Goal: Navigation & Orientation: Find specific page/section

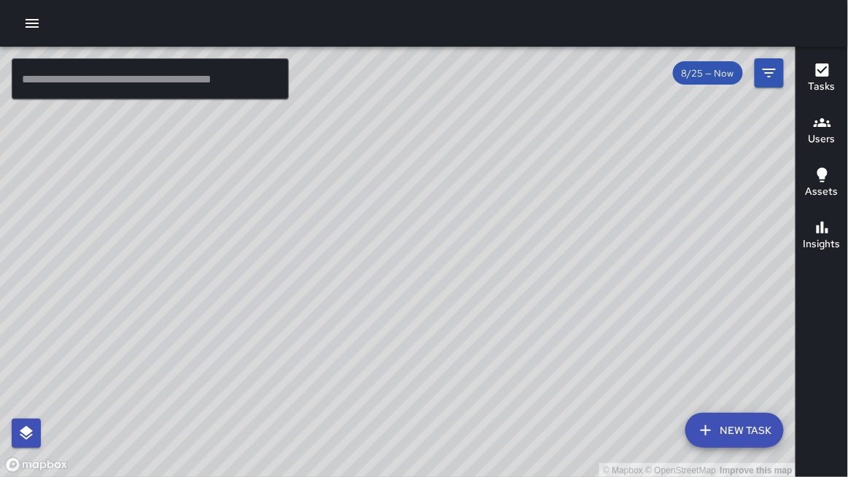
drag, startPoint x: 0, startPoint y: 14, endPoint x: 25, endPoint y: 51, distance: 44.7
click at [20, 44] on div at bounding box center [424, 23] width 848 height 47
drag, startPoint x: 123, startPoint y: 391, endPoint x: 124, endPoint y: 1, distance: 390.1
click at [124, 1] on div at bounding box center [424, 23] width 848 height 47
drag, startPoint x: 292, startPoint y: 300, endPoint x: 362, endPoint y: 309, distance: 69.9
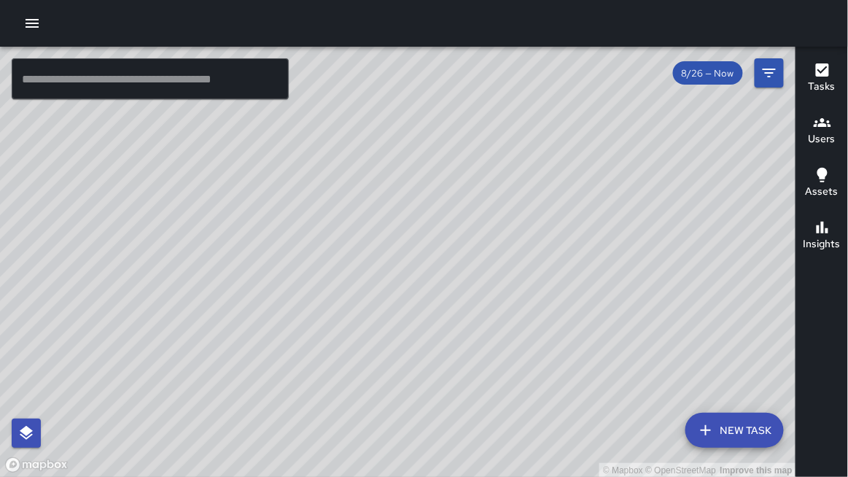
click at [361, 309] on div "© Mapbox © OpenStreetMap Improve this map" at bounding box center [398, 262] width 796 height 431
